Goal: Task Accomplishment & Management: Manage account settings

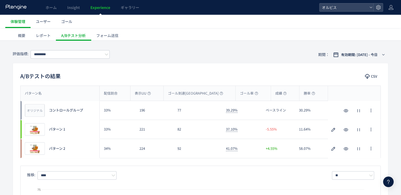
scroll to position [23, 0]
click at [71, 9] on span "Insight" at bounding box center [73, 7] width 13 height 5
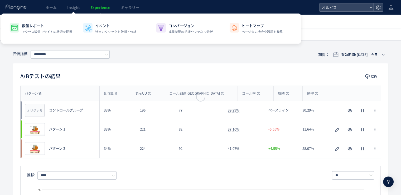
click at [0, 0] on div at bounding box center [0, 0] width 0 height 0
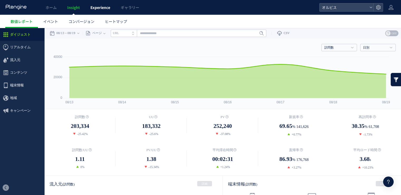
click at [96, 8] on span "Experience" at bounding box center [100, 7] width 20 height 5
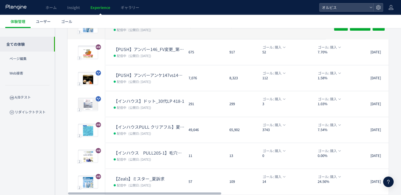
scroll to position [169, 0]
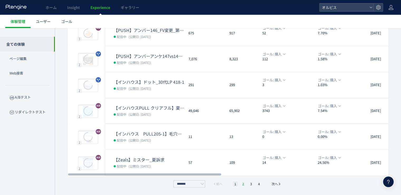
click at [248, 184] on li "2" at bounding box center [250, 183] width 5 height 5
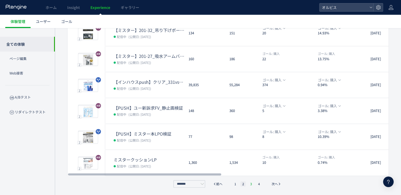
click at [256, 183] on li "3" at bounding box center [258, 183] width 5 height 5
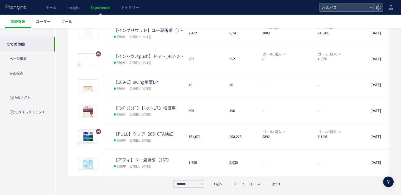
click at [257, 183] on li "4" at bounding box center [258, 183] width 5 height 5
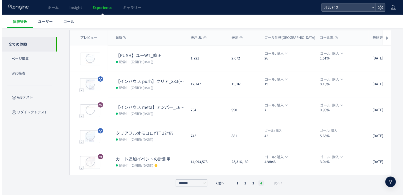
scroll to position [40, 0]
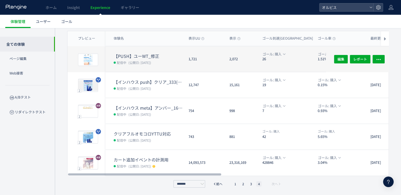
click at [186, 56] on div "1,721" at bounding box center [204, 59] width 41 height 26
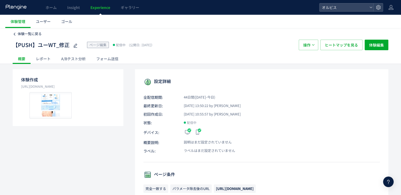
click at [31, 33] on span "体験一覧に戻る" at bounding box center [30, 33] width 24 height 5
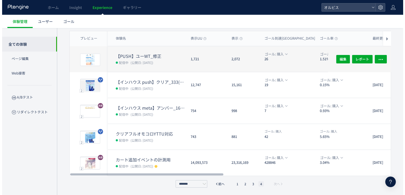
scroll to position [27, 0]
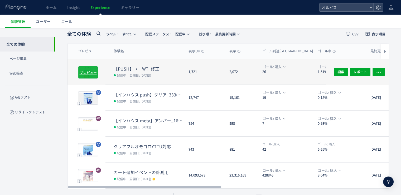
click at [93, 72] on span "プレビュー" at bounding box center [88, 72] width 17 height 5
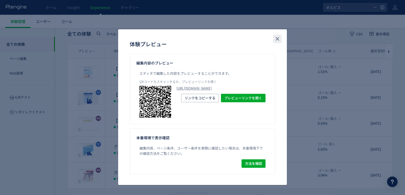
click at [274, 40] on icon "close" at bounding box center [277, 39] width 6 height 6
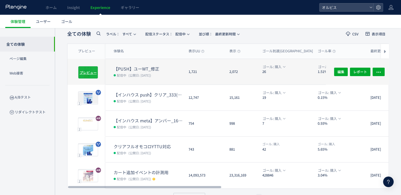
click at [90, 70] on span "プレビュー" at bounding box center [88, 72] width 17 height 5
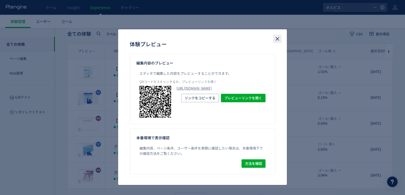
click at [277, 36] on icon "close" at bounding box center [277, 39] width 6 height 6
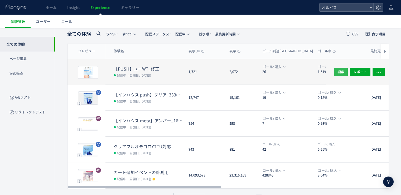
click at [338, 71] on span "編集" at bounding box center [340, 71] width 7 height 8
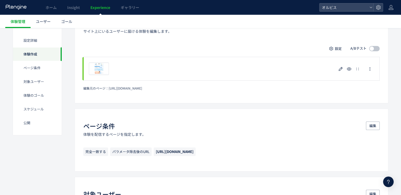
scroll to position [128, 0]
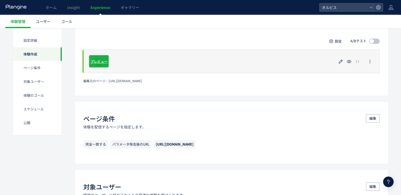
click at [100, 61] on span "プレビュー" at bounding box center [98, 61] width 17 height 5
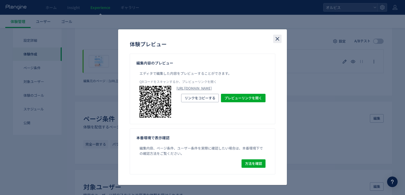
click at [274, 40] on icon "close" at bounding box center [277, 39] width 6 height 6
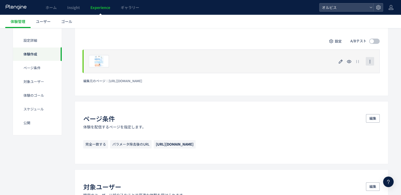
click at [369, 62] on icon "button" at bounding box center [370, 61] width 4 height 4
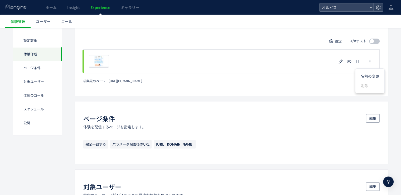
click at [298, 82] on div "編集元のページ： [URL][DOMAIN_NAME]" at bounding box center [231, 80] width 296 height 4
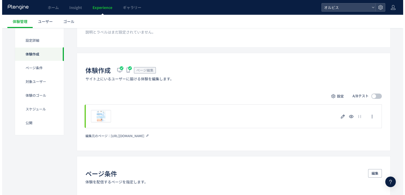
scroll to position [73, 0]
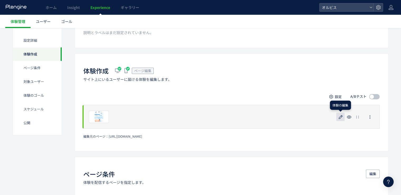
click at [340, 118] on use "button" at bounding box center [341, 117] width 4 height 4
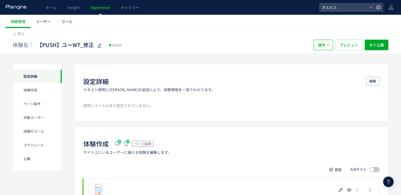
click at [318, 46] on span "操作" at bounding box center [321, 45] width 7 height 11
click at [323, 75] on li "停止" at bounding box center [323, 79] width 18 height 9
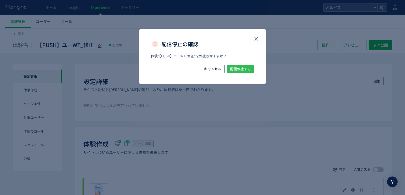
click at [241, 70] on span "配信停止する" at bounding box center [240, 69] width 21 height 8
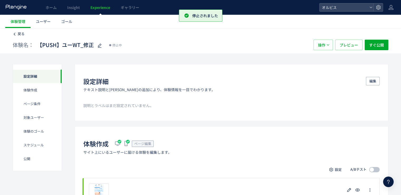
click at [22, 33] on span "戻る" at bounding box center [21, 33] width 7 height 5
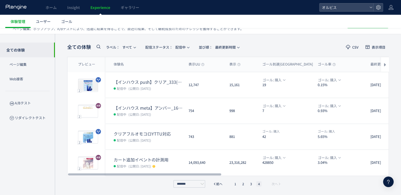
scroll to position [13, 0]
